Goal: Find specific page/section: Find specific page/section

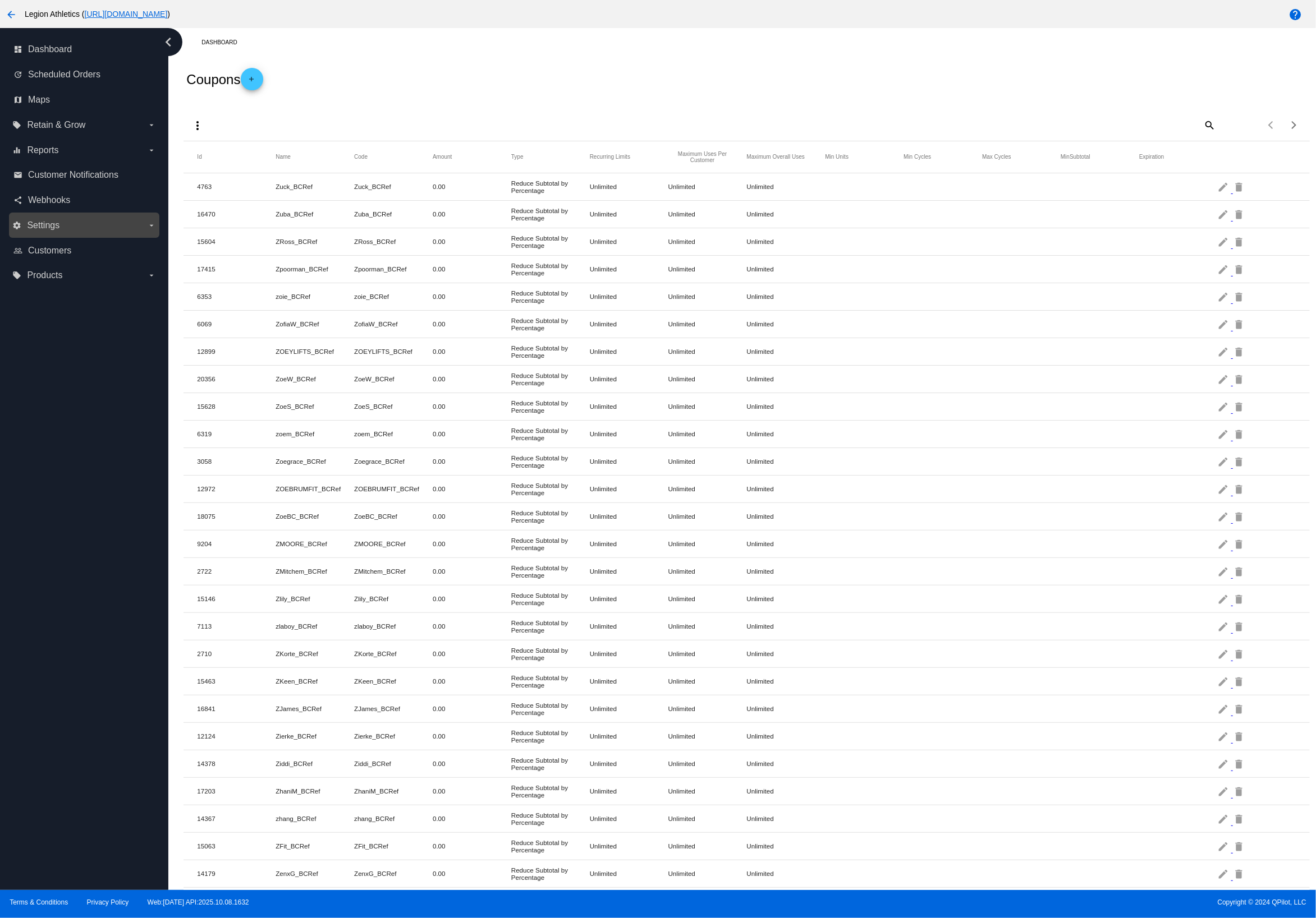
click at [80, 233] on label "settings Settings arrow_drop_down" at bounding box center [84, 225] width 143 height 18
click at [0, 0] on input "settings Settings arrow_drop_down" at bounding box center [0, 0] width 0 height 0
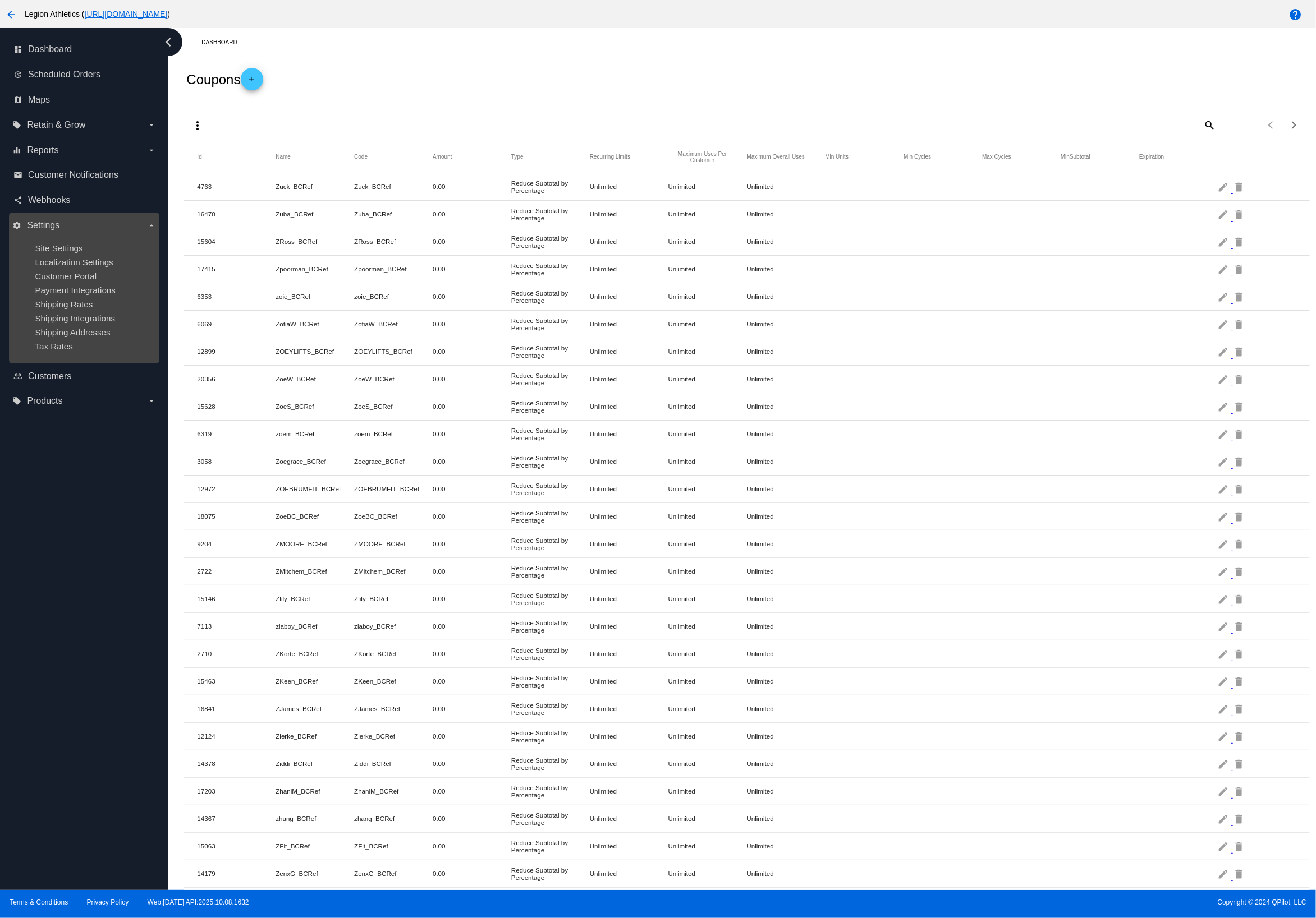
click at [79, 221] on label "settings Settings arrow_drop_down" at bounding box center [84, 225] width 143 height 18
click at [0, 0] on input "settings Settings arrow_drop_down" at bounding box center [0, 0] width 0 height 0
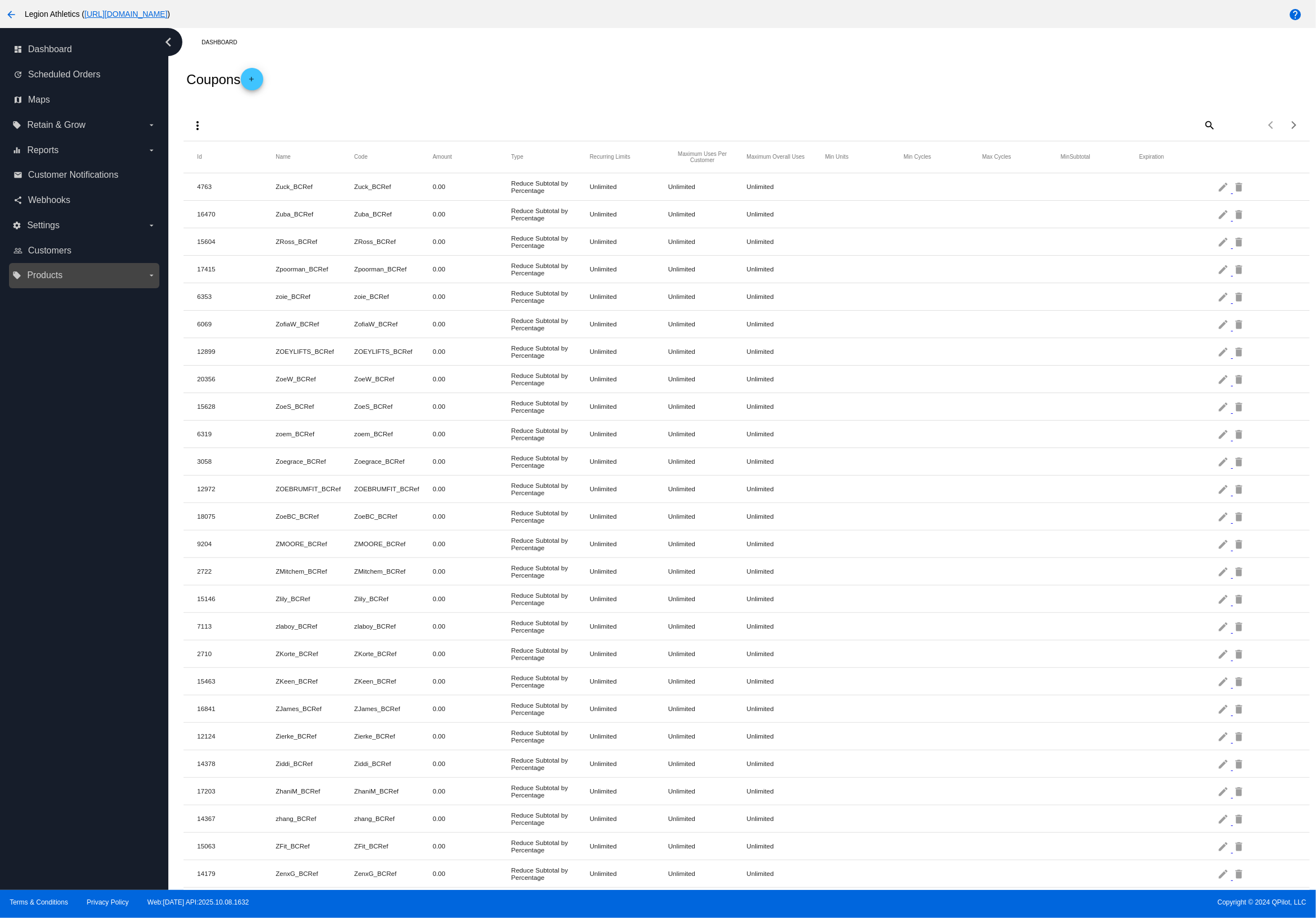
click at [76, 274] on label "local_offer Products arrow_drop_down" at bounding box center [84, 275] width 143 height 18
click at [0, 0] on input "local_offer Products arrow_drop_down" at bounding box center [0, 0] width 0 height 0
click at [59, 296] on span "Products" at bounding box center [51, 298] width 33 height 9
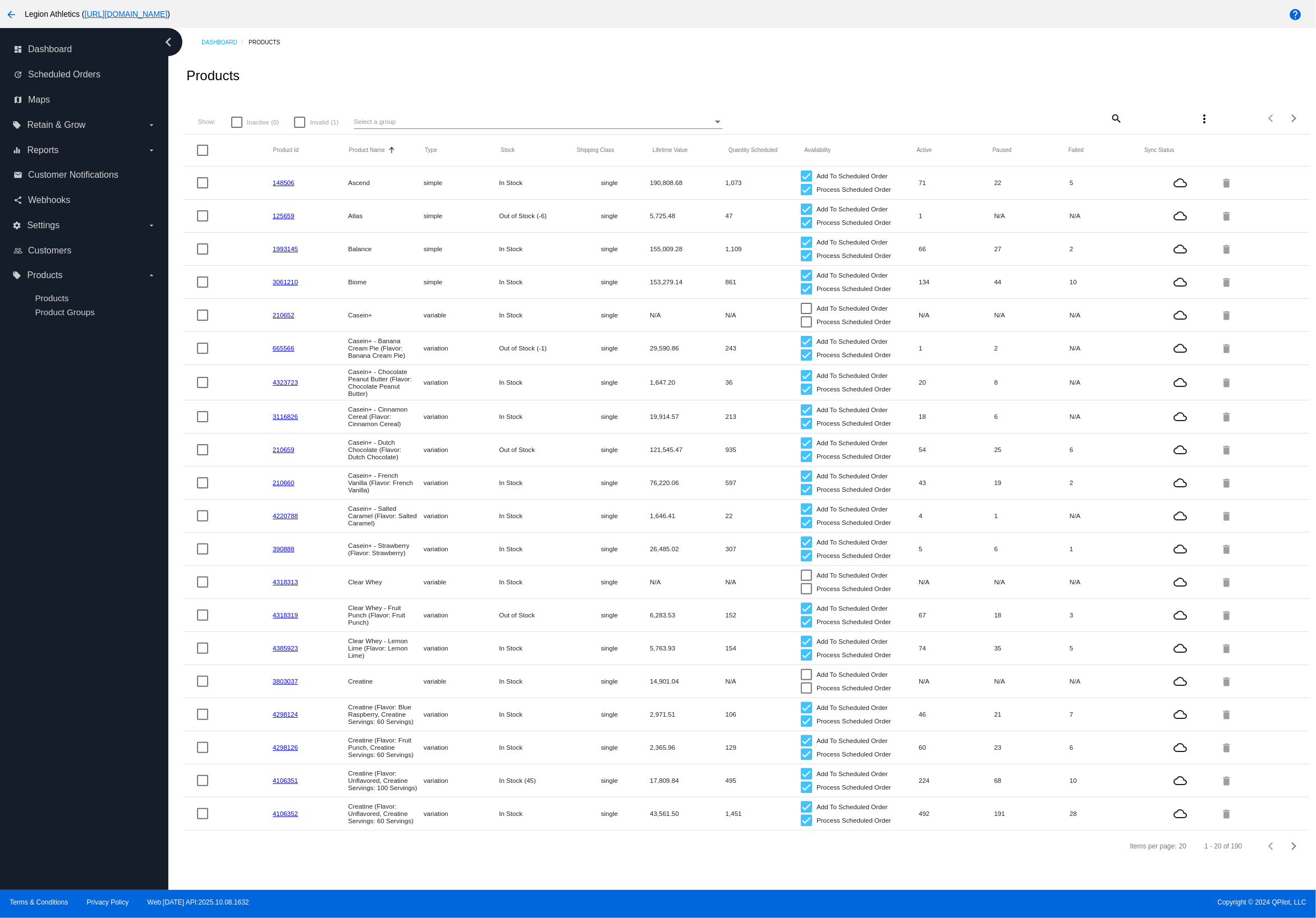
click at [1110, 118] on mat-icon "search" at bounding box center [1115, 118] width 14 height 17
click at [1074, 118] on input "Search" at bounding box center [1029, 116] width 187 height 9
type input "whey"
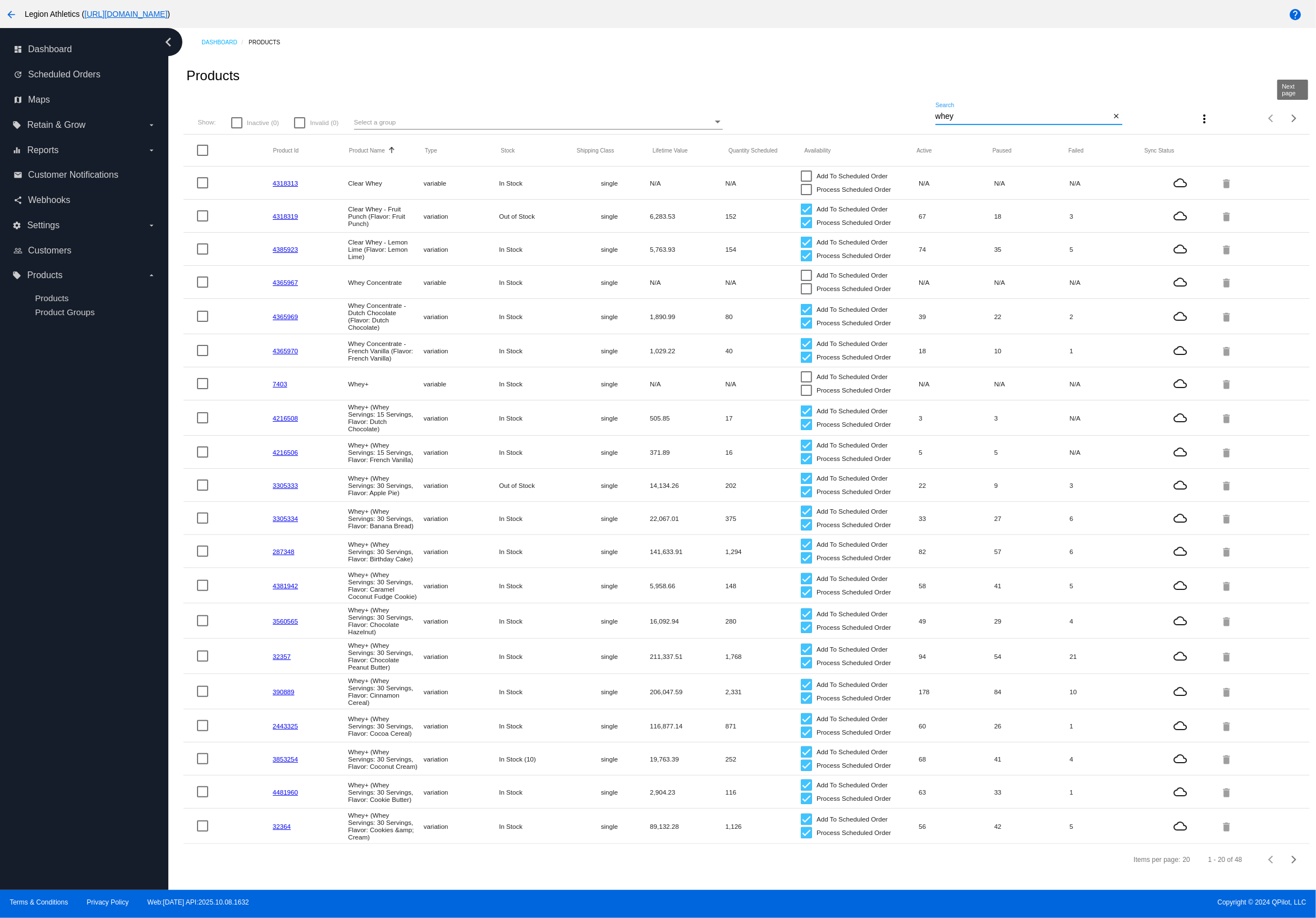
click at [1298, 118] on span "Next page" at bounding box center [1294, 118] width 22 height 6
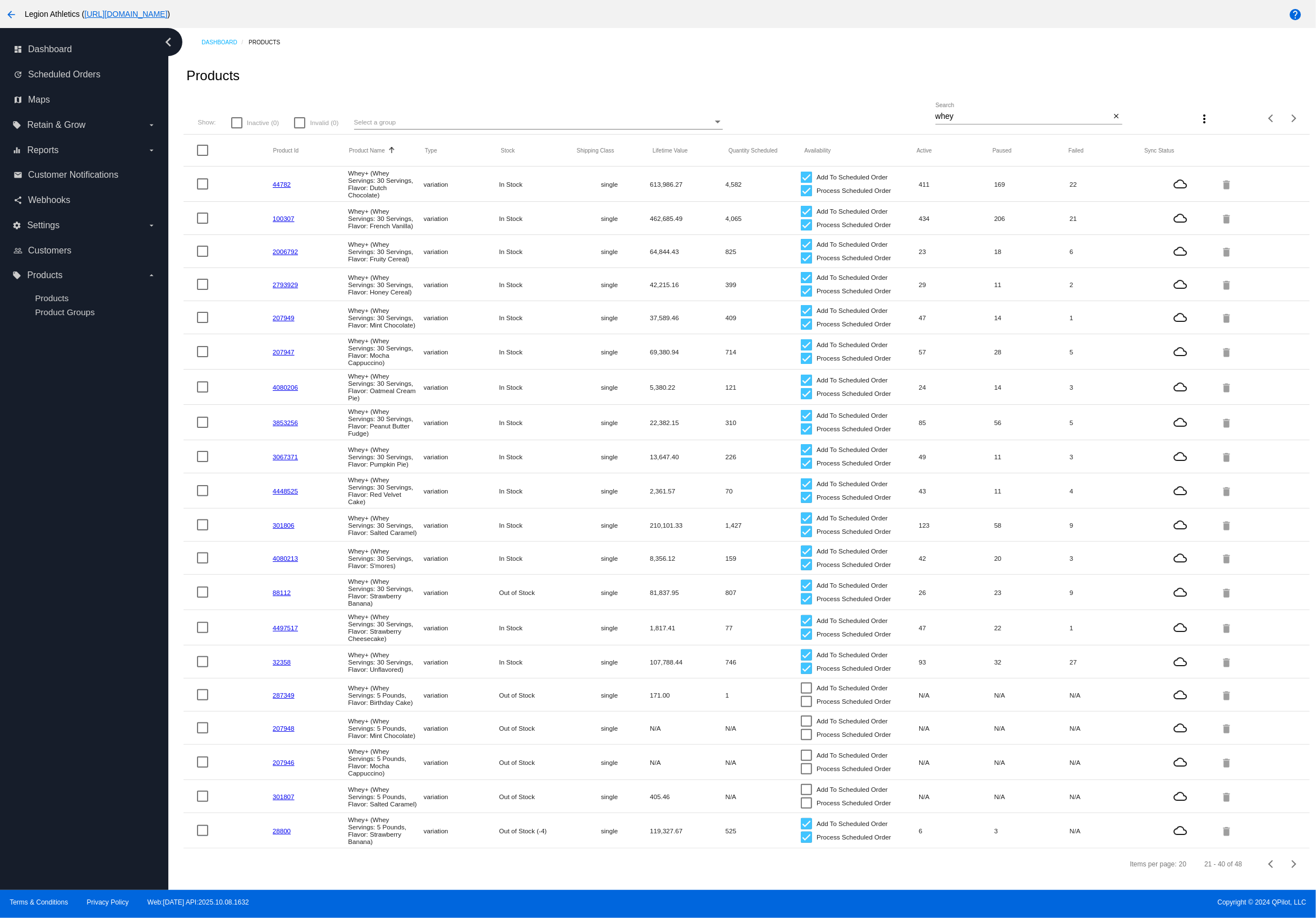
click at [379, 717] on mat-cell "Whey+ (Whey Servings: 5 Pounds, Flavor: Mint Chocolate)" at bounding box center [385, 728] width 75 height 27
click at [365, 715] on mat-cell "Whey+ (Whey Servings: 5 Pounds, Flavor: Mint Chocolate)" at bounding box center [385, 728] width 75 height 27
click at [1294, 860] on div "Next page" at bounding box center [1292, 864] width 8 height 8
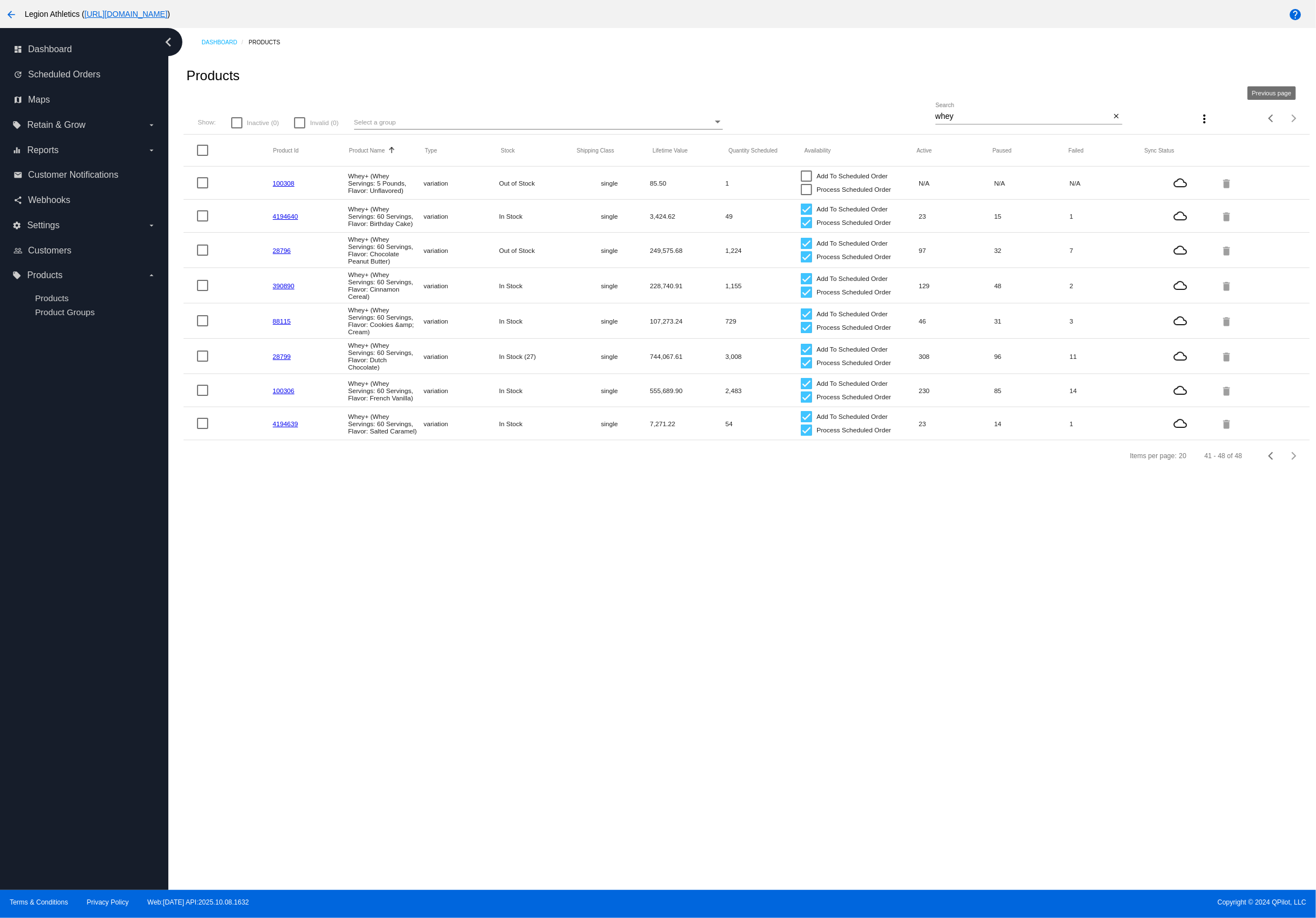
click at [1270, 117] on div "Previous page" at bounding box center [1271, 118] width 8 height 8
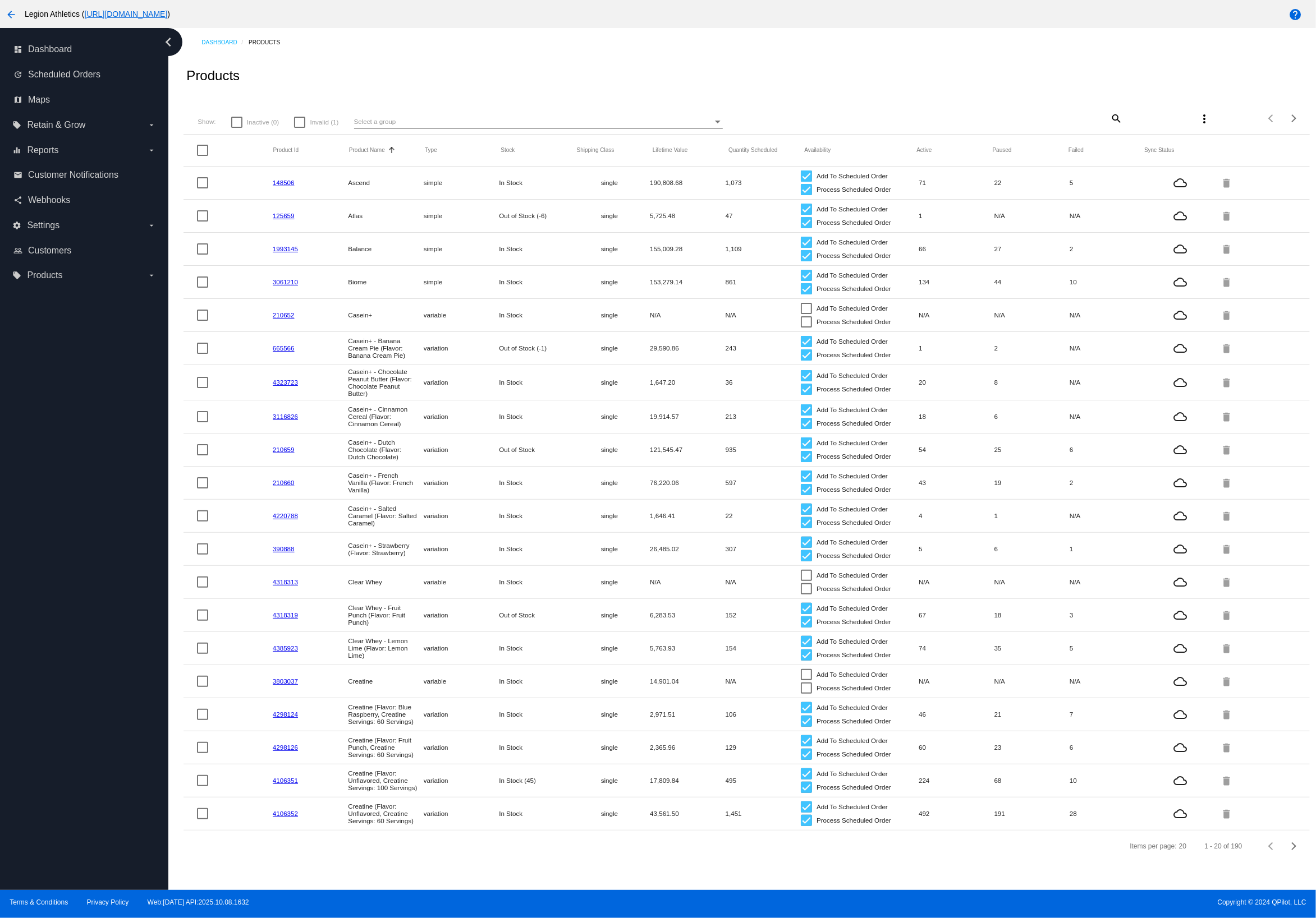
click at [624, 43] on div "Dashboard Products" at bounding box center [755, 42] width 1108 height 17
click at [624, 43] on div "Dashboard Products" at bounding box center [755, 42] width 1108 height 17
click at [623, 43] on div "Dashboard Products" at bounding box center [755, 42] width 1108 height 17
click at [623, 45] on div "Dashboard Products" at bounding box center [755, 42] width 1108 height 17
